Goal: Transaction & Acquisition: Purchase product/service

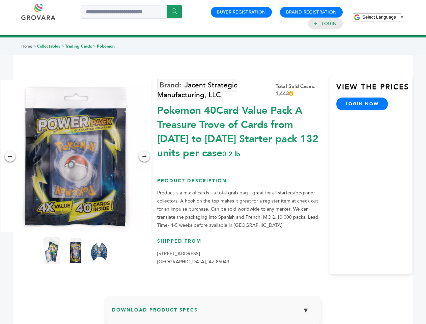
click at [384, 17] on span "Select Language" at bounding box center [380, 17] width 34 height 5
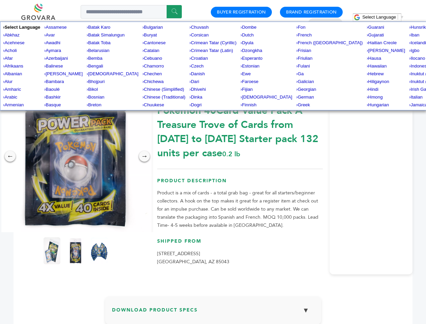
click at [76, 156] on img at bounding box center [76, 156] width 152 height 152
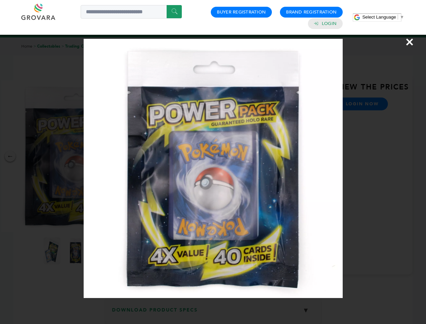
click at [10, 156] on div "×" at bounding box center [213, 162] width 426 height 324
click at [145, 156] on div "→" at bounding box center [144, 156] width 11 height 11
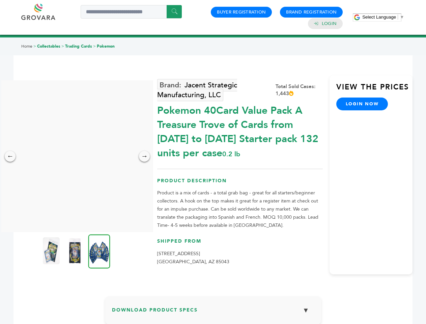
click at [52, 251] on img at bounding box center [51, 250] width 17 height 27
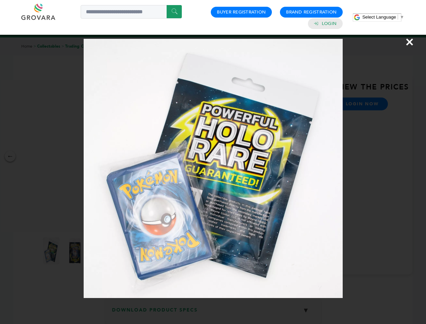
click at [76, 251] on div "×" at bounding box center [213, 162] width 426 height 324
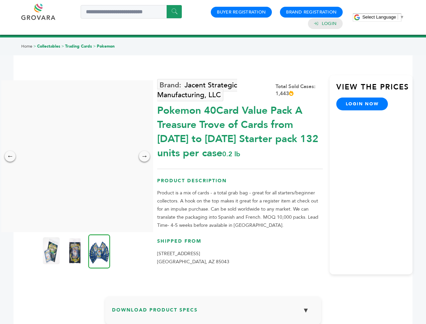
click at [99, 251] on img at bounding box center [99, 251] width 22 height 34
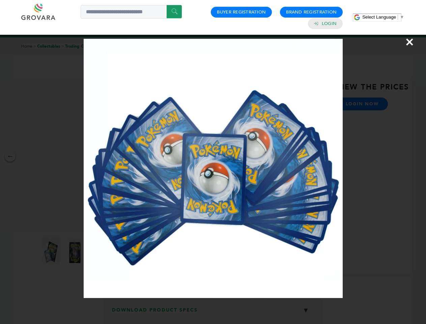
click at [213, 313] on div "×" at bounding box center [213, 162] width 426 height 324
